Goal: Check status: Check status

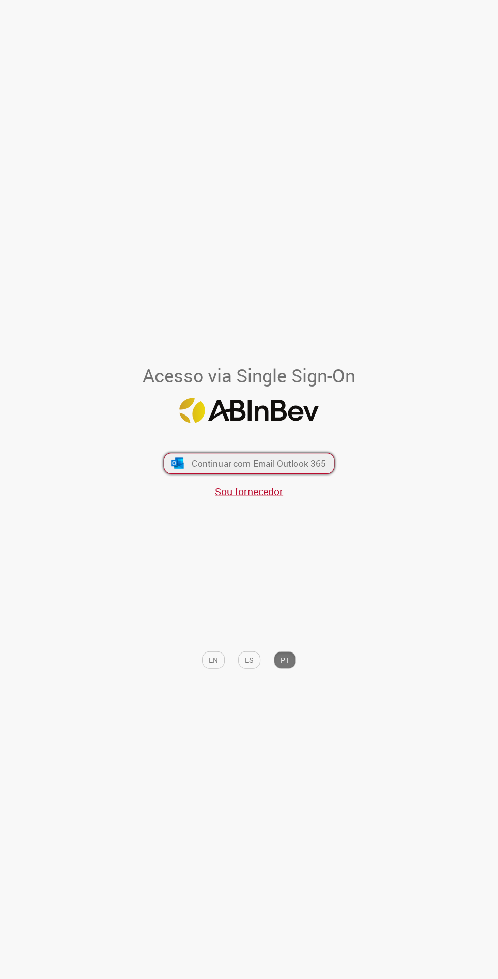
click at [309, 469] on span "Continuar com Email Outlook 365" at bounding box center [259, 463] width 134 height 12
click at [319, 469] on span "Continuar com Email Outlook 365" at bounding box center [259, 463] width 134 height 12
click at [307, 469] on span "Continuar com Email Outlook 365" at bounding box center [259, 463] width 134 height 12
